Goal: Task Accomplishment & Management: Use online tool/utility

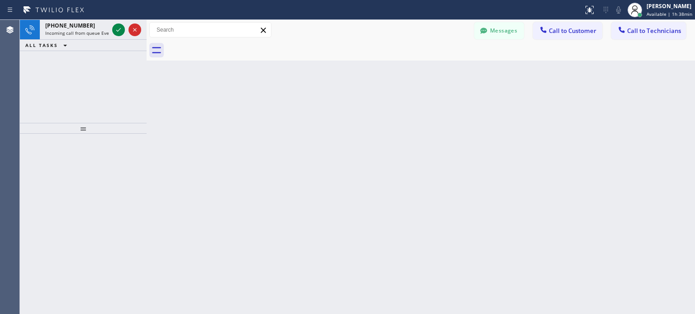
click at [136, 33] on icon at bounding box center [134, 29] width 11 height 11
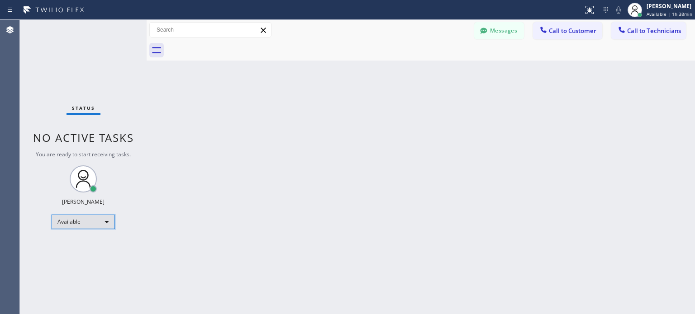
click at [113, 217] on div "Available" at bounding box center [83, 222] width 63 height 14
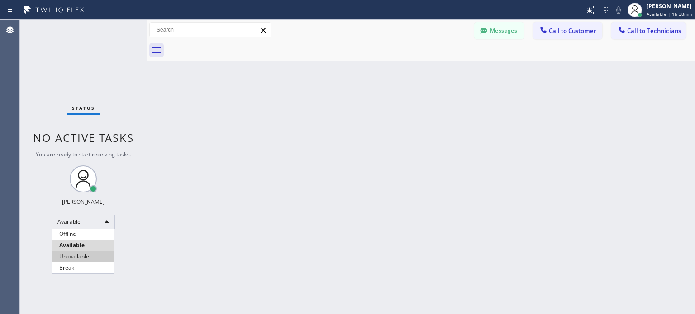
click at [96, 254] on li "Unavailable" at bounding box center [83, 257] width 62 height 11
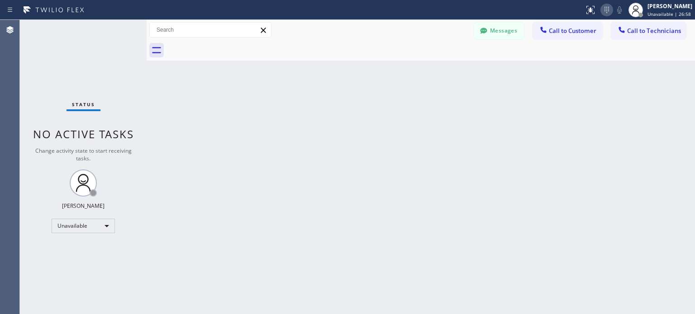
click at [602, 12] on icon at bounding box center [606, 10] width 11 height 11
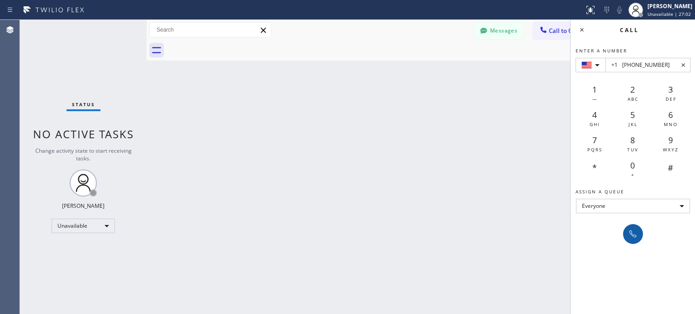
type input "+1 [PHONE_NUMBER]"
click at [634, 237] on icon at bounding box center [632, 234] width 7 height 7
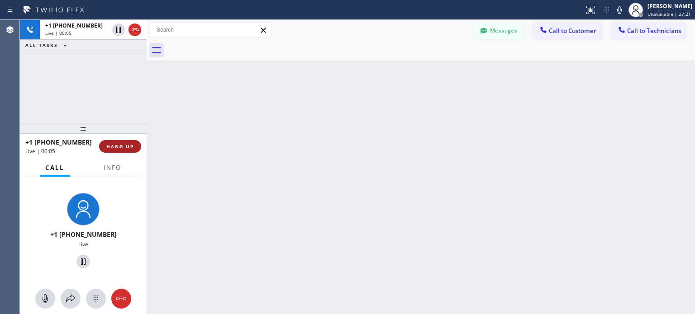
click at [123, 144] on span "HANG UP" at bounding box center [120, 146] width 28 height 6
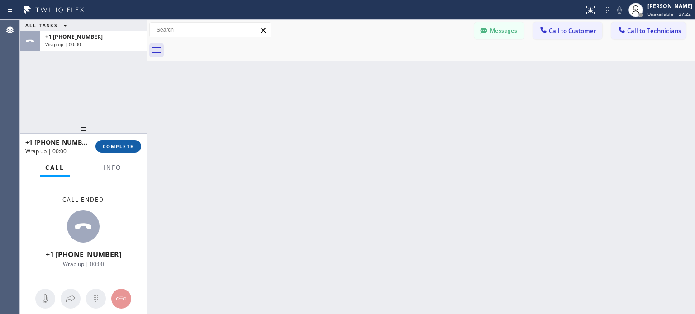
click at [123, 147] on span "COMPLETE" at bounding box center [118, 146] width 31 height 6
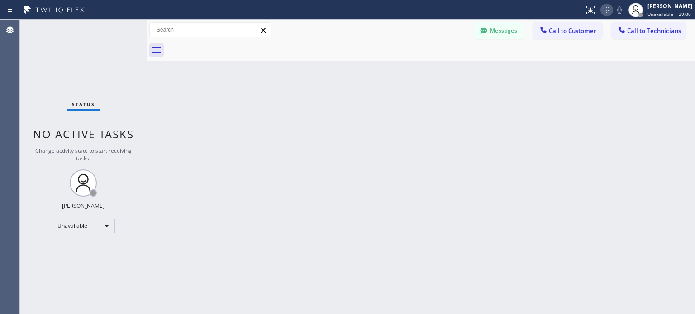
click at [606, 13] on icon at bounding box center [606, 10] width 11 height 11
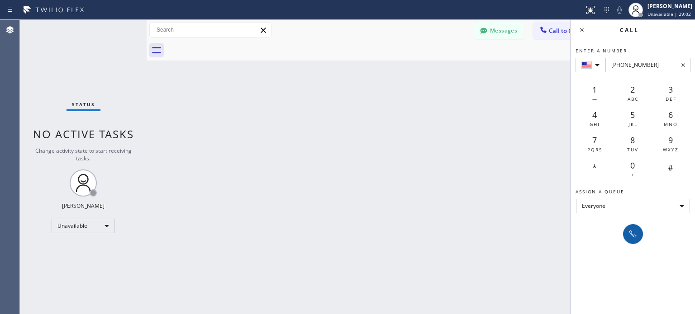
type input "+1(206) 920-9766"
click at [635, 229] on icon at bounding box center [632, 234] width 11 height 11
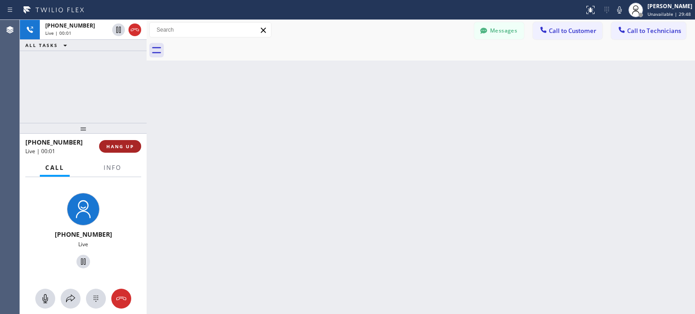
click at [132, 147] on span "HANG UP" at bounding box center [120, 146] width 28 height 6
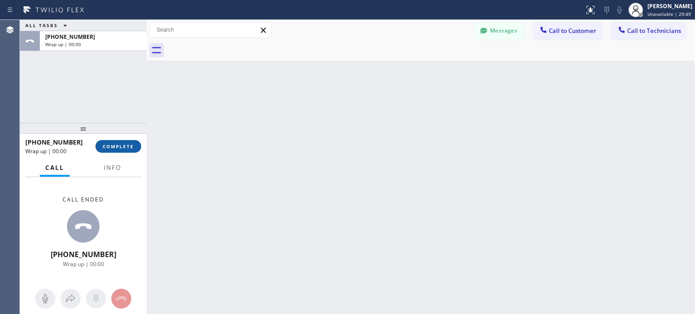
click at [124, 152] on button "COMPLETE" at bounding box center [118, 146] width 46 height 13
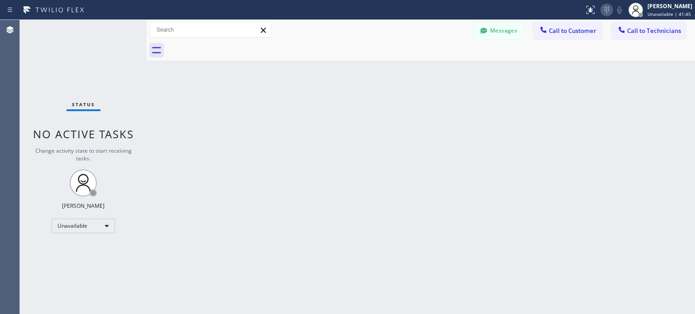
click at [601, 7] on icon at bounding box center [606, 10] width 11 height 11
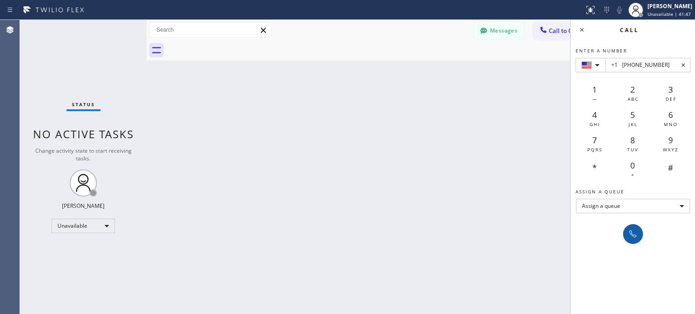
click at [635, 231] on icon at bounding box center [632, 234] width 11 height 11
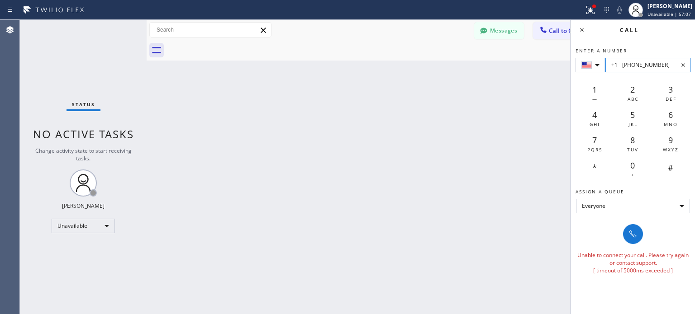
click at [638, 66] on input "+1 (516) 972-4936" at bounding box center [647, 65] width 85 height 14
paste input "(914) 645-2801"
type input "+1 (516) 9 (914) 645-280172-4936"
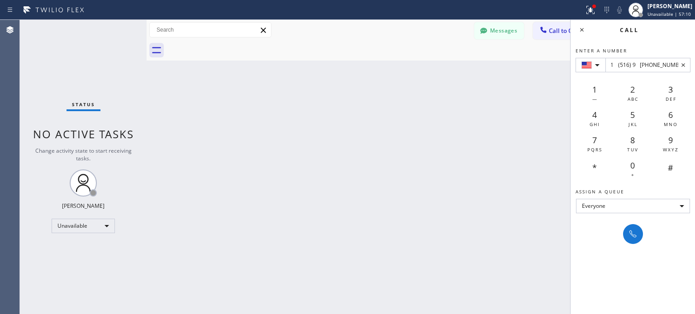
scroll to position [0, 0]
click at [682, 66] on icon at bounding box center [683, 65] width 11 height 11
click at [390, 130] on div "Back to Dashboard Change Sender ID Customers Technicians MI Mazharul Islam 08/0…" at bounding box center [421, 167] width 548 height 294
click at [589, 16] on button at bounding box center [590, 10] width 20 height 20
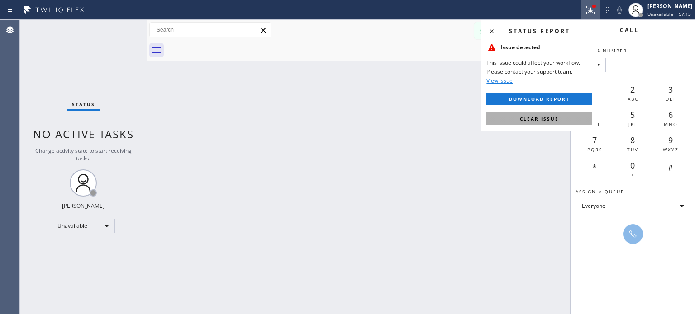
click at [530, 120] on span "Clear issue" at bounding box center [539, 119] width 39 height 6
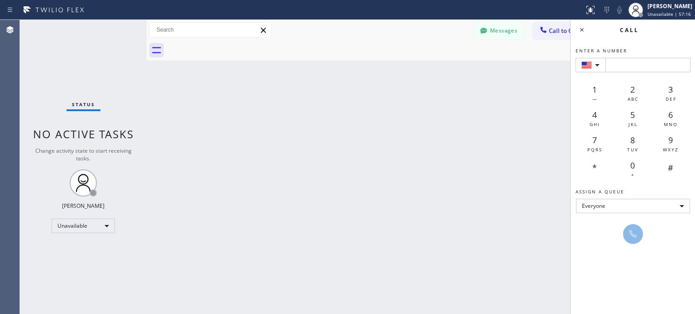
drag, startPoint x: 496, startPoint y: 115, endPoint x: 252, endPoint y: 41, distance: 255.4
click at [495, 115] on div "Back to Dashboard Change Sender ID Customers Technicians MI Mazharul Islam 08/0…" at bounding box center [421, 167] width 548 height 294
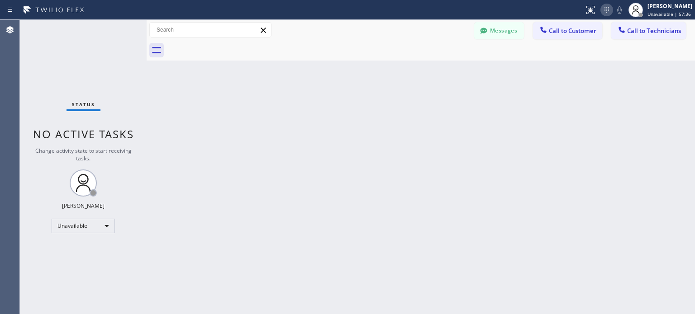
click at [605, 10] on icon at bounding box center [606, 10] width 11 height 11
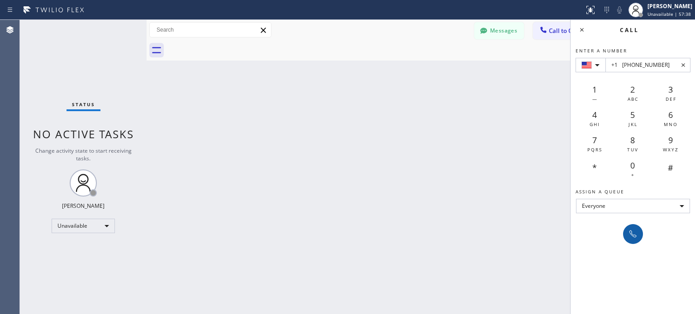
type input "+1 [PHONE_NUMBER]"
drag, startPoint x: 627, startPoint y: 234, endPoint x: 570, endPoint y: 59, distance: 184.0
click at [627, 234] on div at bounding box center [633, 234] width 13 height 11
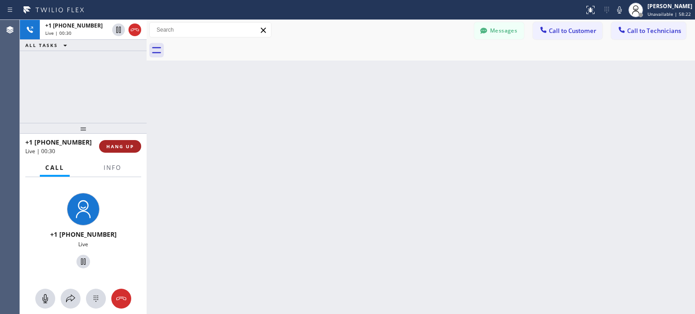
click at [132, 150] on button "HANG UP" at bounding box center [120, 146] width 42 height 13
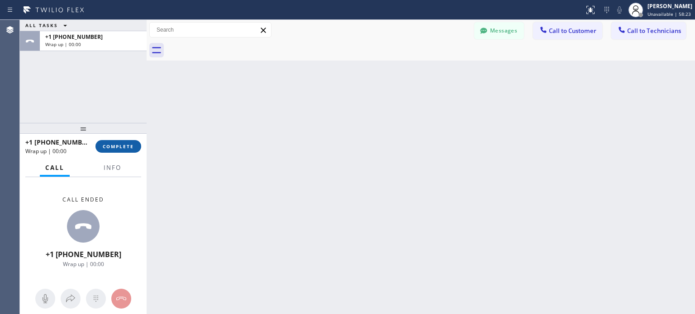
click at [119, 148] on span "COMPLETE" at bounding box center [118, 146] width 31 height 6
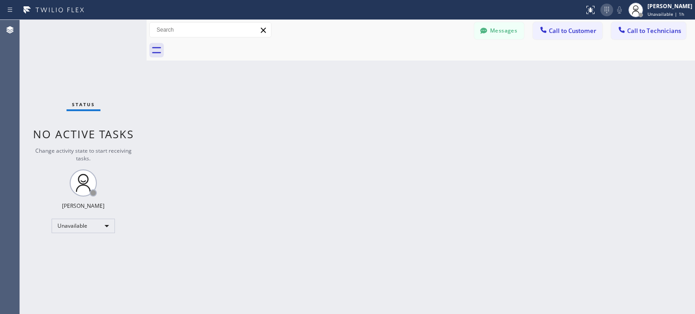
click at [601, 10] on icon at bounding box center [606, 10] width 11 height 11
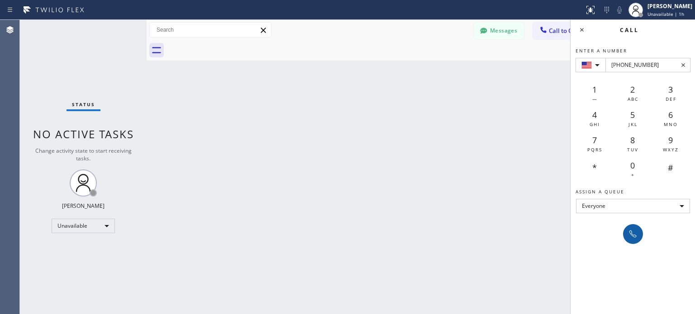
type input "[PHONE_NUMBER]"
click at [636, 237] on icon at bounding box center [632, 234] width 11 height 11
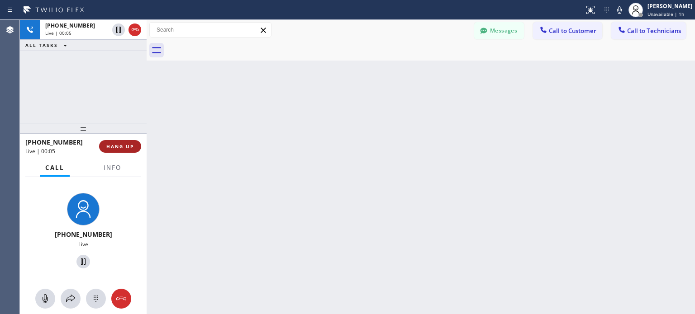
click at [128, 144] on span "HANG UP" at bounding box center [120, 146] width 28 height 6
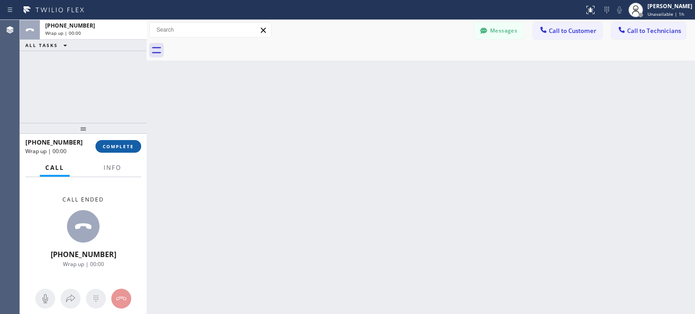
click at [122, 150] on button "COMPLETE" at bounding box center [118, 146] width 46 height 13
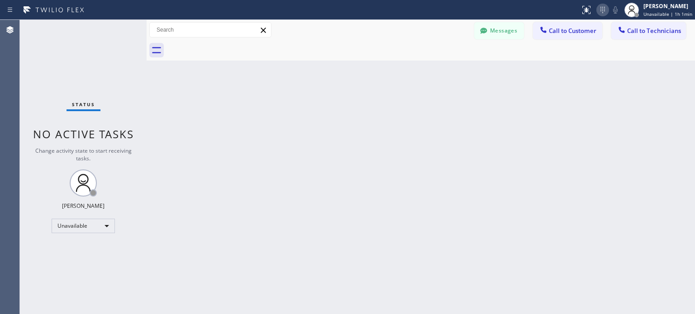
click at [603, 10] on icon at bounding box center [602, 10] width 11 height 11
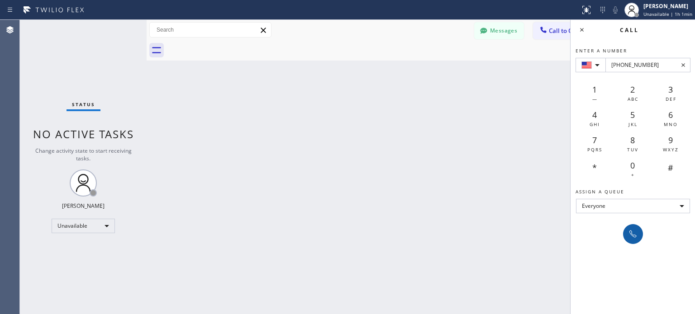
type input "[PHONE_NUMBER]"
click at [630, 233] on icon at bounding box center [632, 234] width 11 height 11
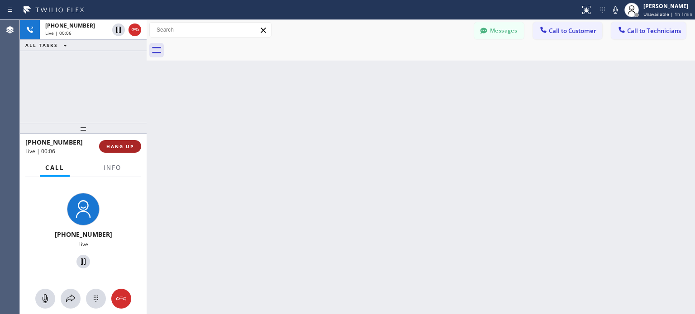
click at [114, 148] on span "HANG UP" at bounding box center [120, 146] width 28 height 6
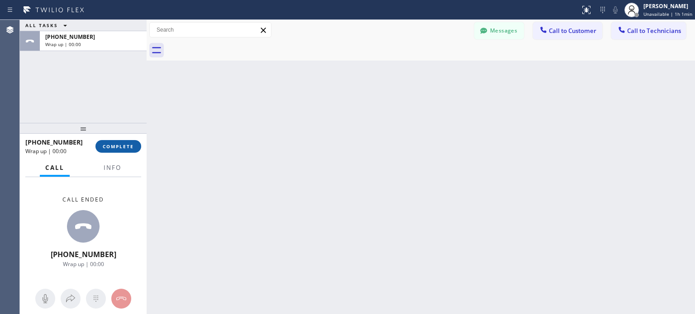
click at [125, 149] on span "COMPLETE" at bounding box center [118, 146] width 31 height 6
